Goal: Information Seeking & Learning: Learn about a topic

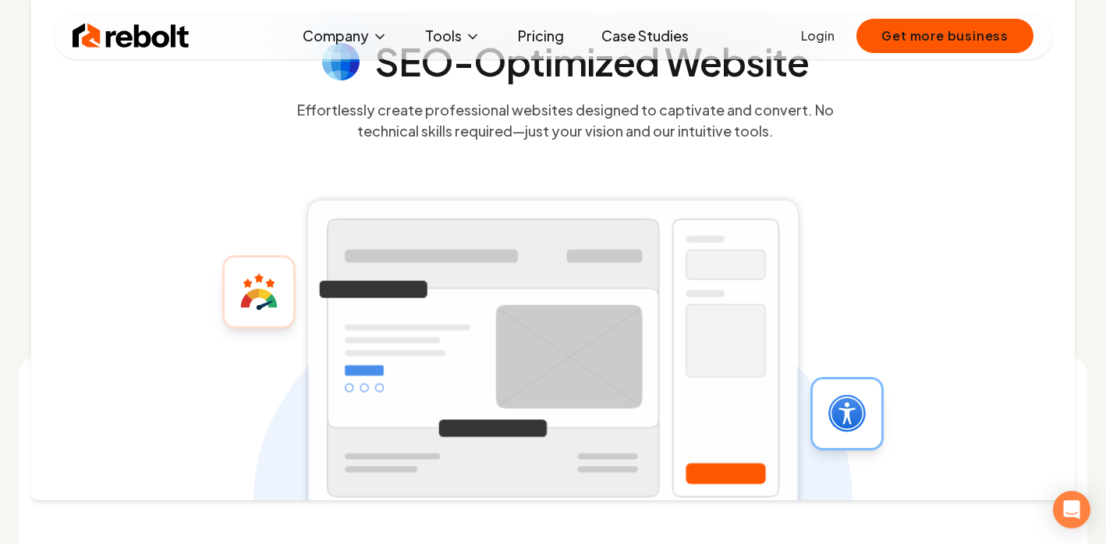
scroll to position [544, 0]
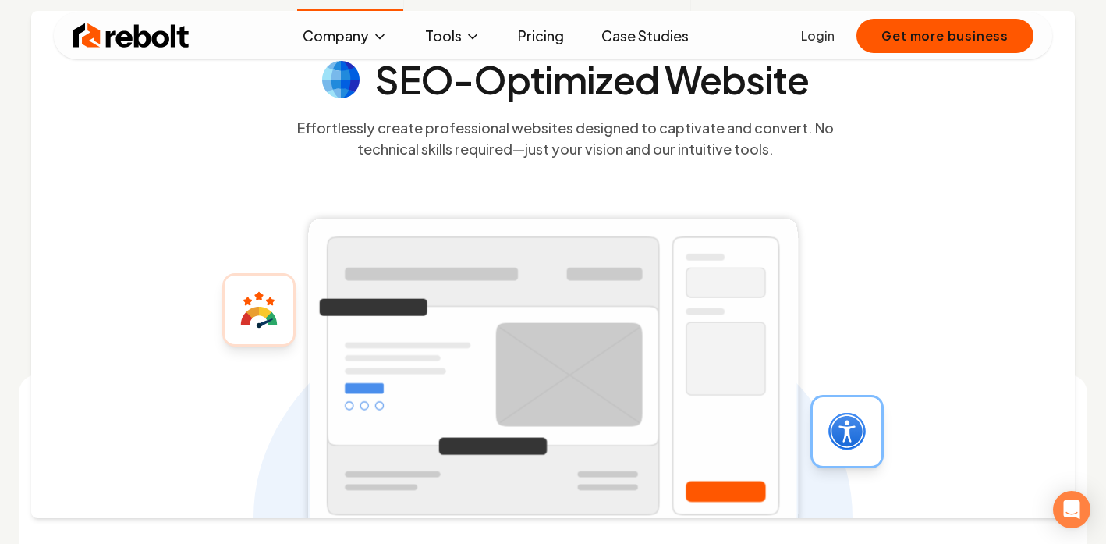
click at [544, 42] on link "Pricing" at bounding box center [540, 35] width 71 height 31
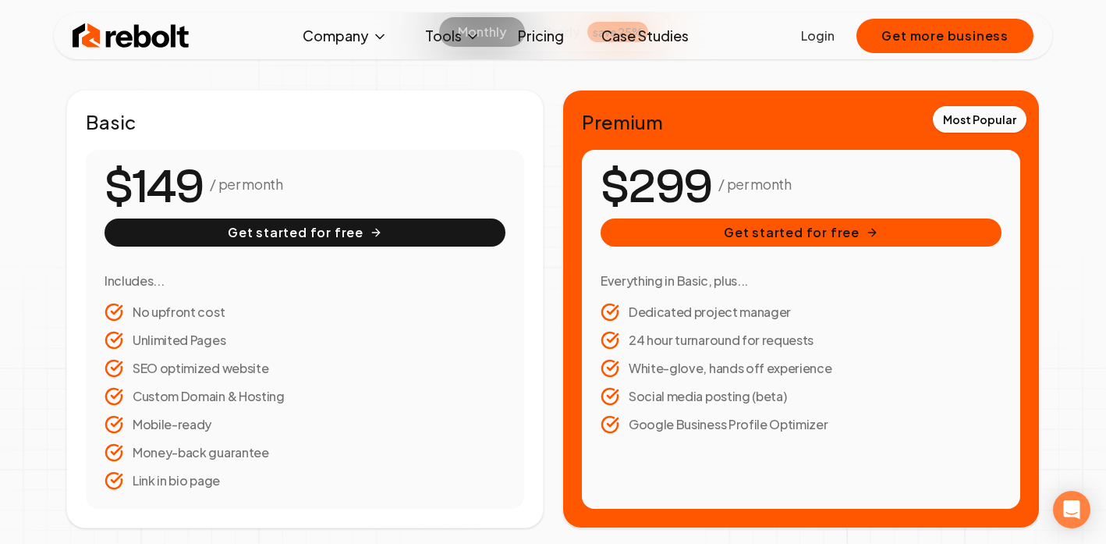
scroll to position [244, 0]
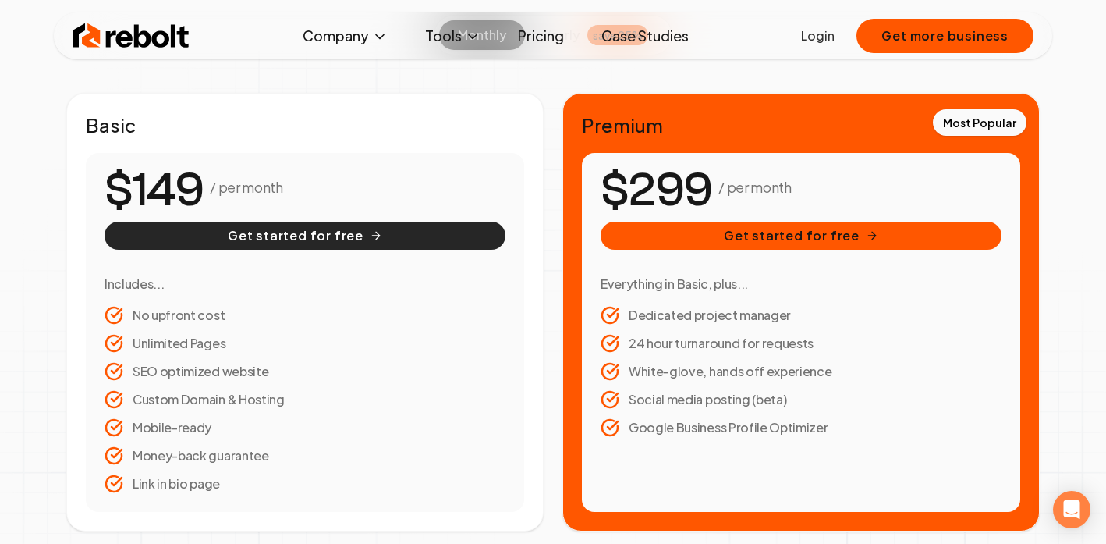
click at [227, 236] on button "Get started for free" at bounding box center [305, 236] width 401 height 28
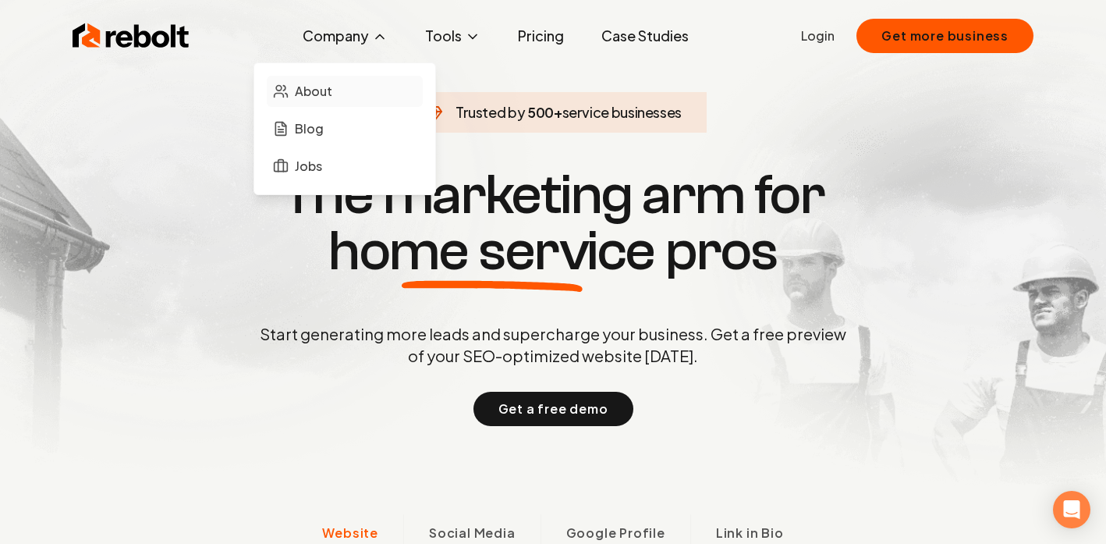
click at [312, 94] on span "About" at bounding box center [313, 91] width 37 height 19
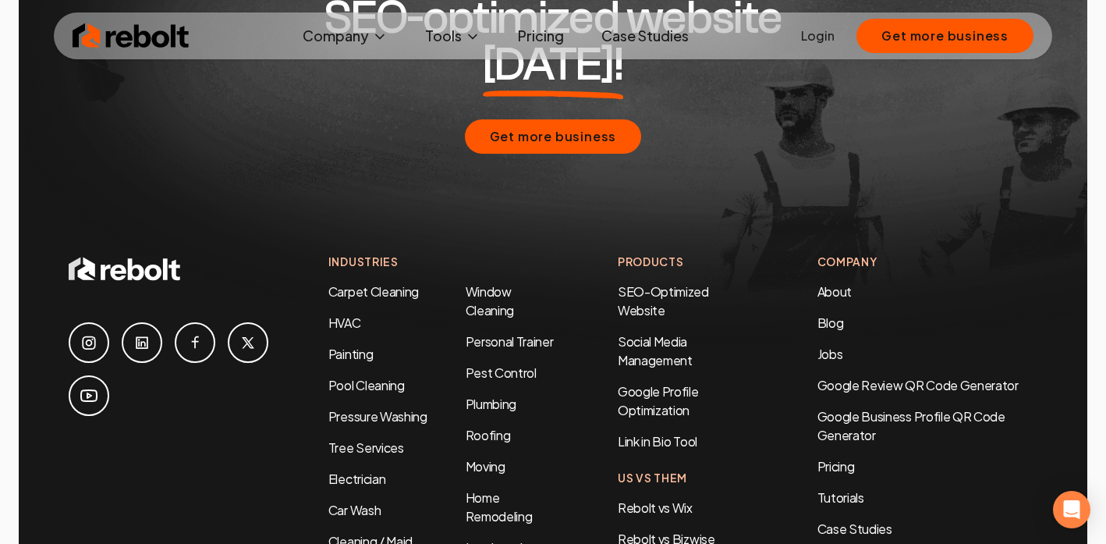
scroll to position [4923, 0]
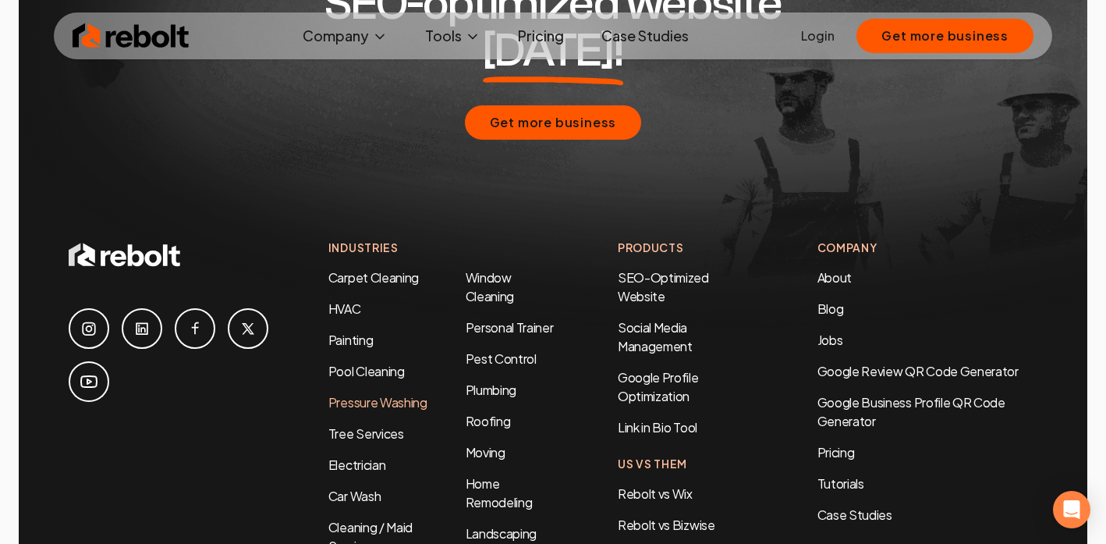
click at [355, 394] on link "Pressure Washing" at bounding box center [377, 402] width 99 height 16
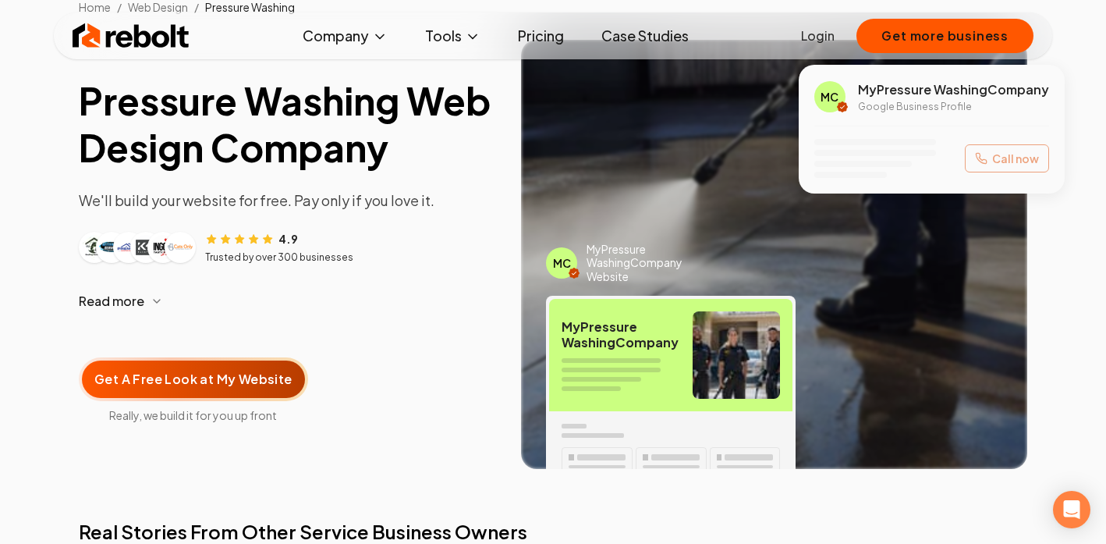
scroll to position [104, 0]
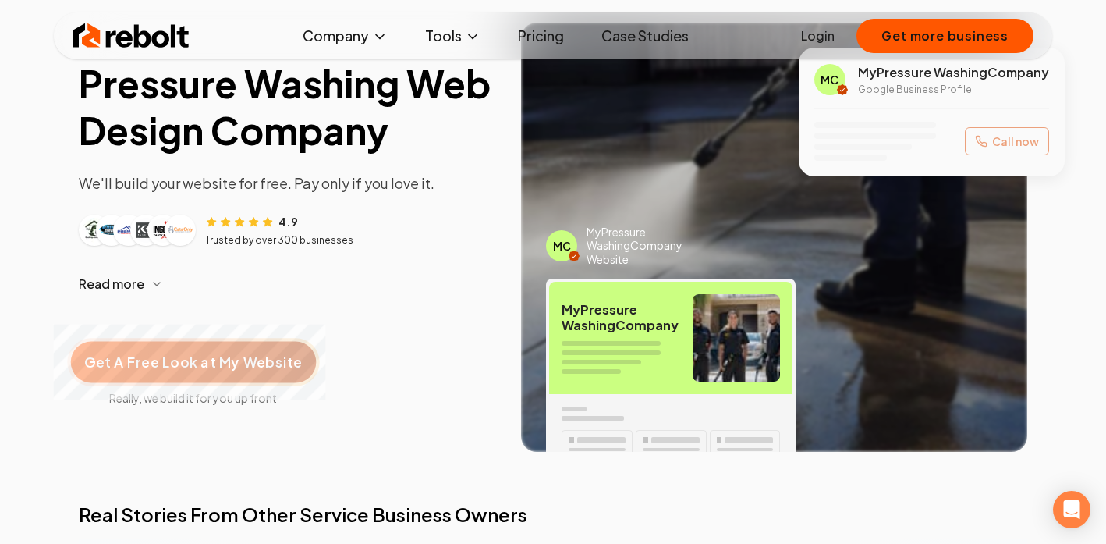
click at [257, 362] on span "Get A Free Look at My Website" at bounding box center [193, 362] width 218 height 20
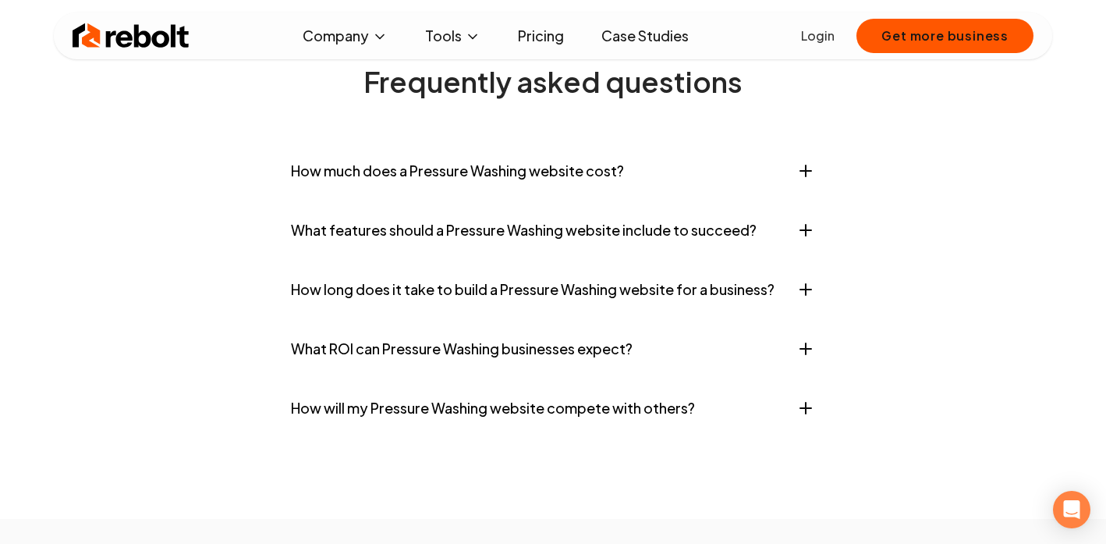
scroll to position [6426, 0]
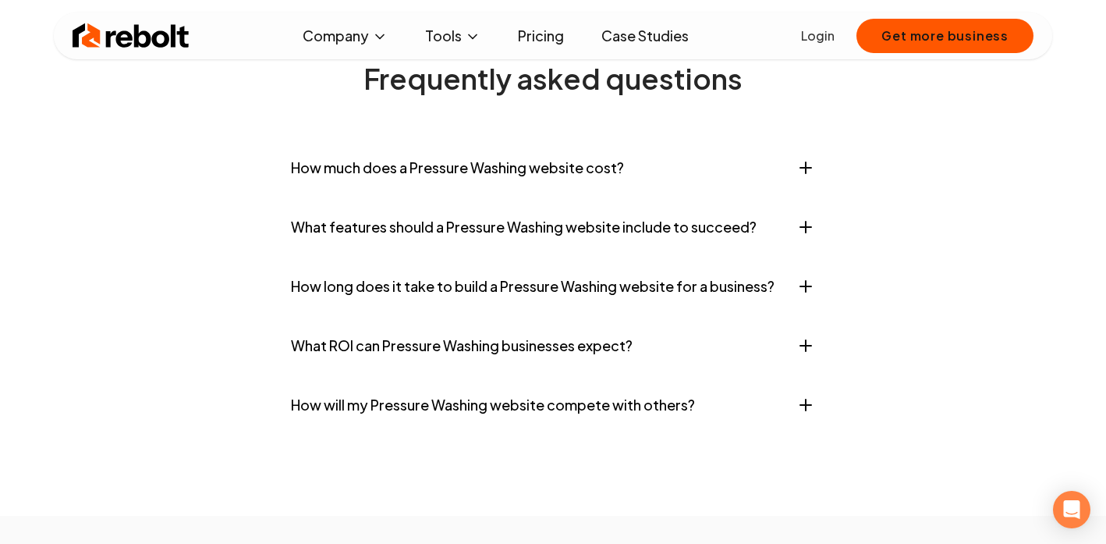
click at [444, 191] on button "How much does a Pressure Washing website cost?" at bounding box center [553, 167] width 524 height 47
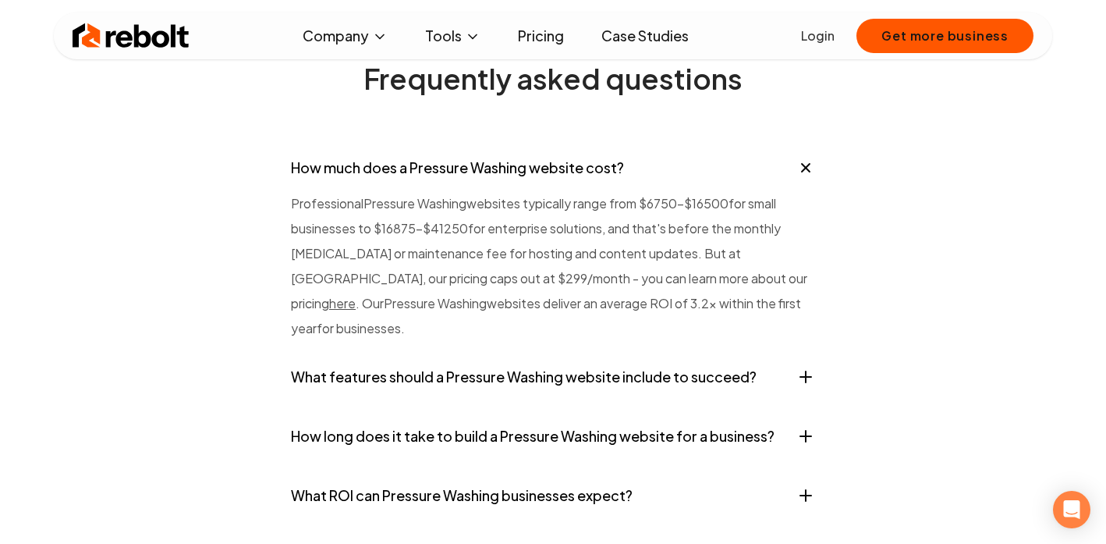
click at [459, 191] on button "How much does a Pressure Washing website cost?" at bounding box center [553, 167] width 524 height 47
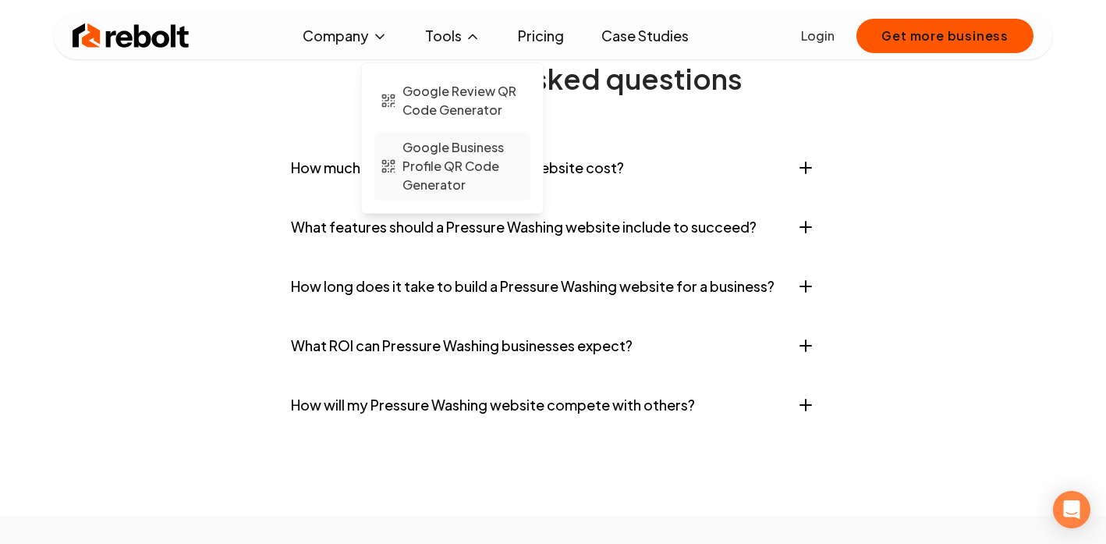
click at [471, 172] on span "Google Business Profile QR Code Generator" at bounding box center [463, 166] width 122 height 56
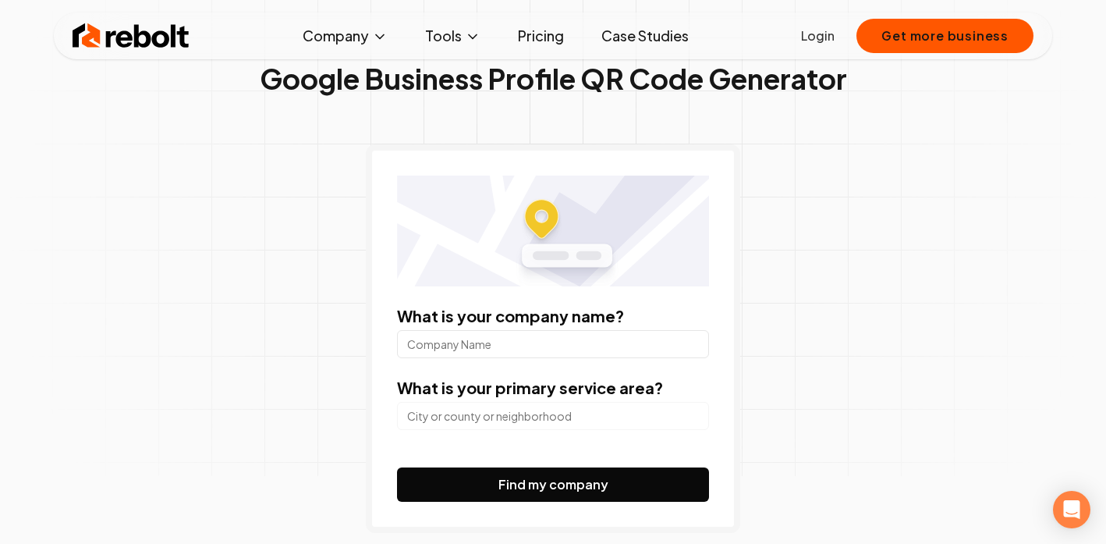
scroll to position [71, 0]
